Goal: Transaction & Acquisition: Purchase product/service

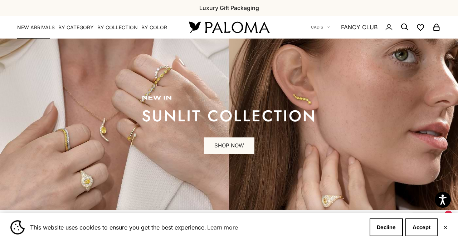
click at [42, 28] on link "NEW ARRIVALS" at bounding box center [36, 27] width 38 height 7
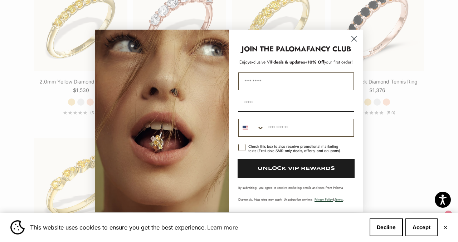
scroll to position [1054, 0]
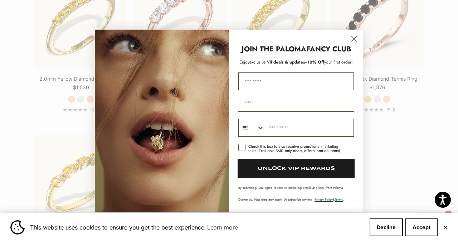
click at [353, 37] on circle "Close dialog" at bounding box center [354, 39] width 12 height 12
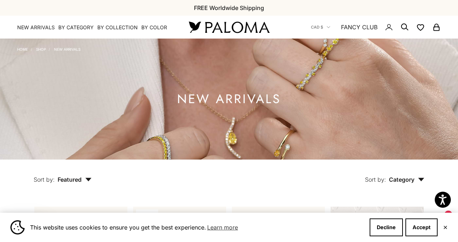
scroll to position [0, 0]
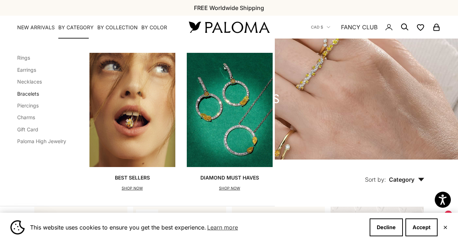
click at [29, 93] on link "Bracelets" at bounding box center [28, 94] width 22 height 6
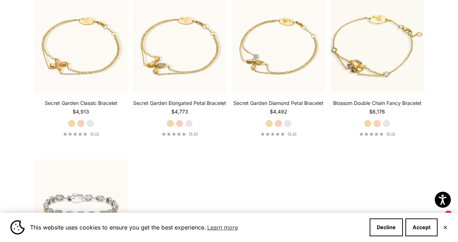
scroll to position [367, 0]
